Goal: Find contact information: Obtain details needed to contact an individual or organization

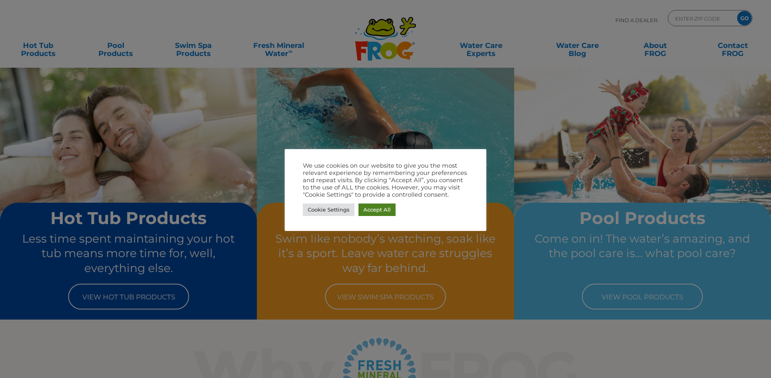
click at [380, 213] on link "Accept All" at bounding box center [376, 210] width 37 height 12
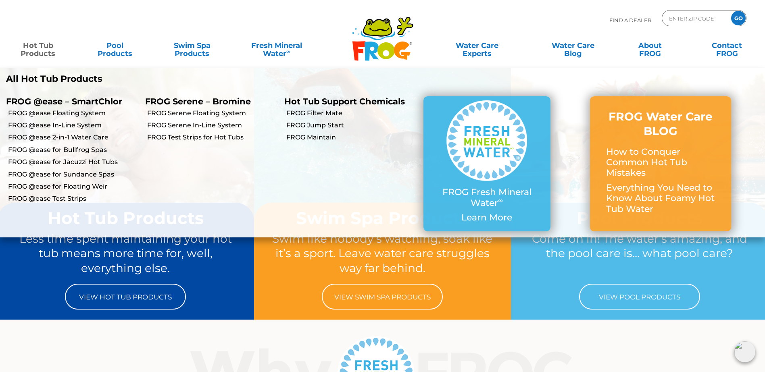
click at [35, 48] on link "Hot Tub Products" at bounding box center [38, 45] width 60 height 16
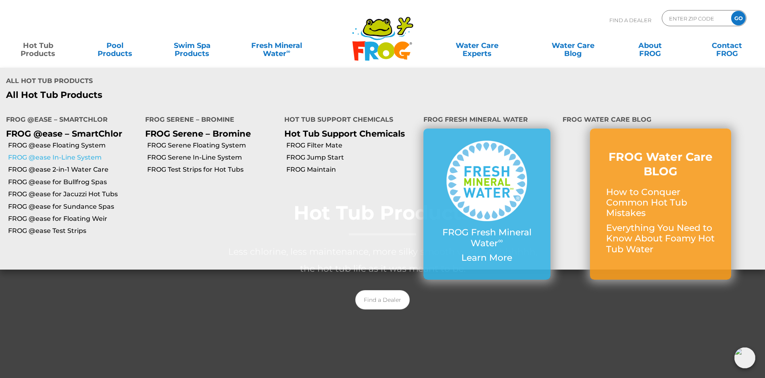
click at [54, 156] on link "FROG @ease In-Line System" at bounding box center [73, 157] width 131 height 9
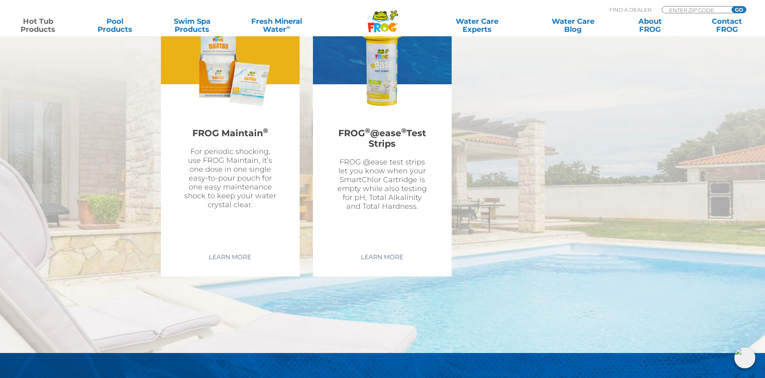
scroll to position [2459, 0]
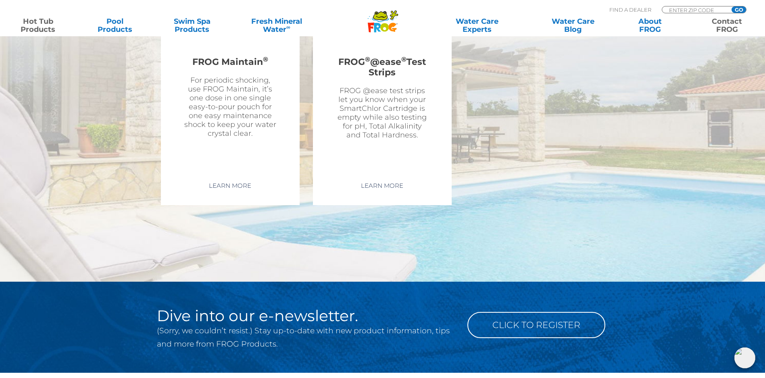
click at [727, 23] on link "Contact FROG" at bounding box center [727, 25] width 60 height 16
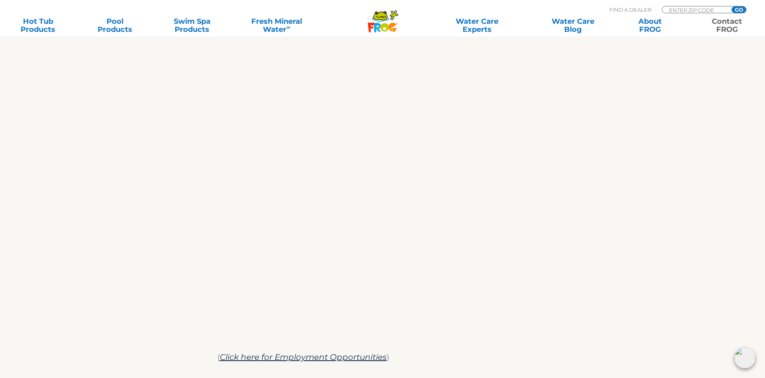
scroll to position [322, 0]
